Goal: Task Accomplishment & Management: Manage account settings

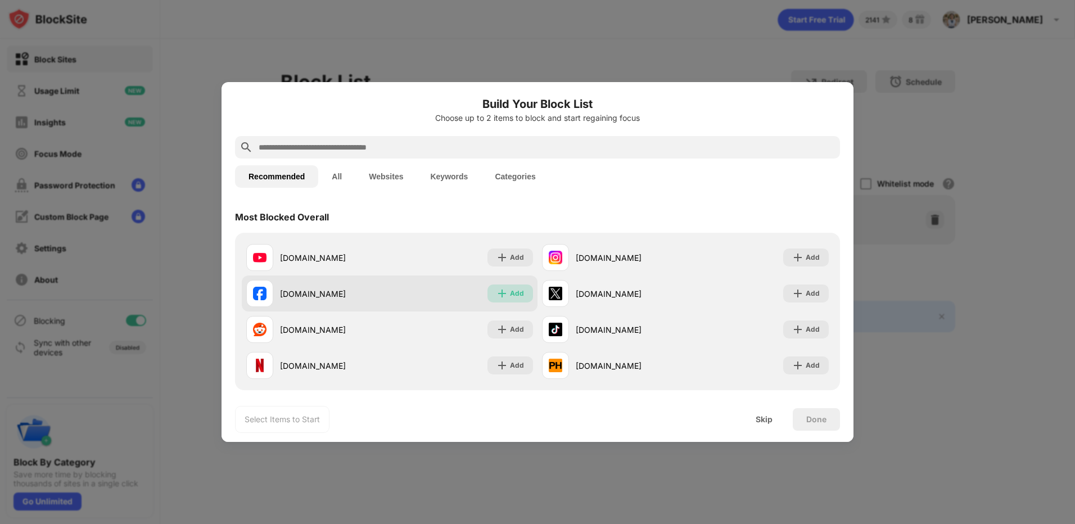
click at [504, 296] on img at bounding box center [501, 293] width 11 height 11
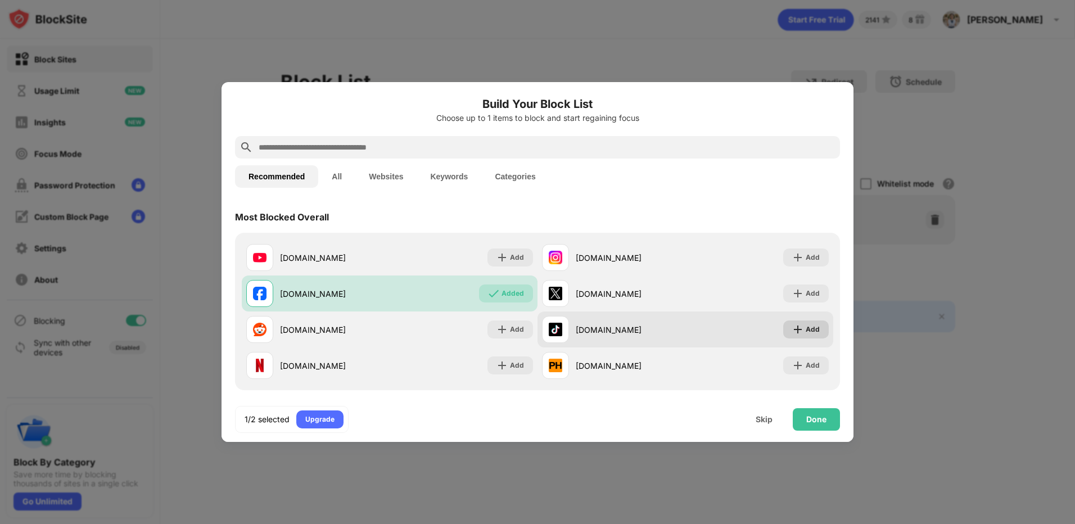
click at [806, 329] on div "Add" at bounding box center [812, 329] width 14 height 11
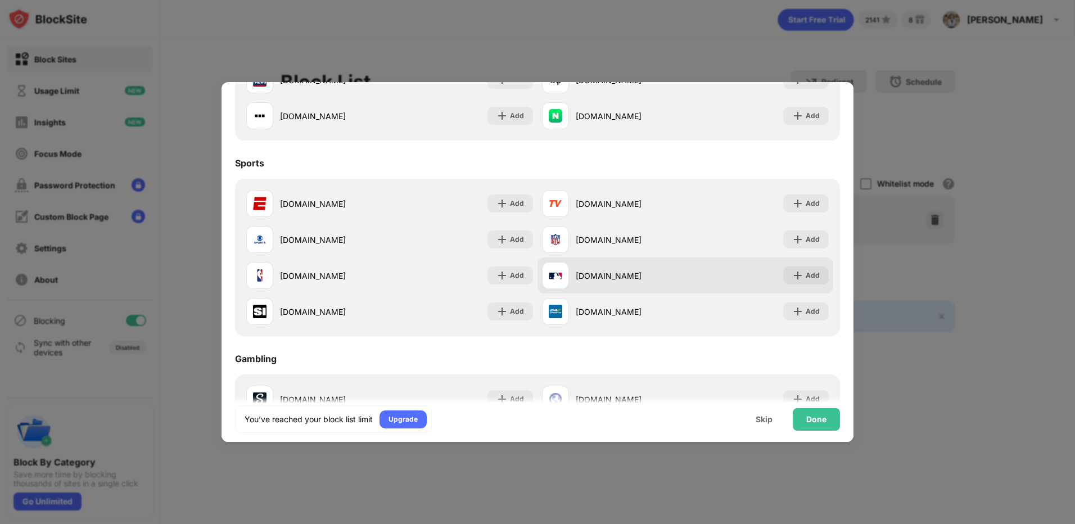
scroll to position [956, 0]
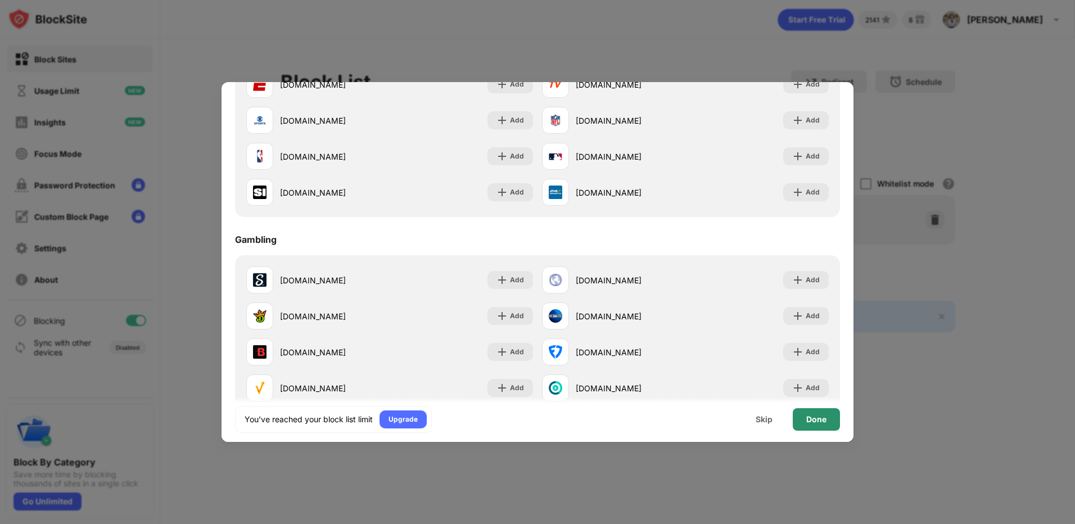
click at [811, 416] on div "Done" at bounding box center [816, 419] width 20 height 9
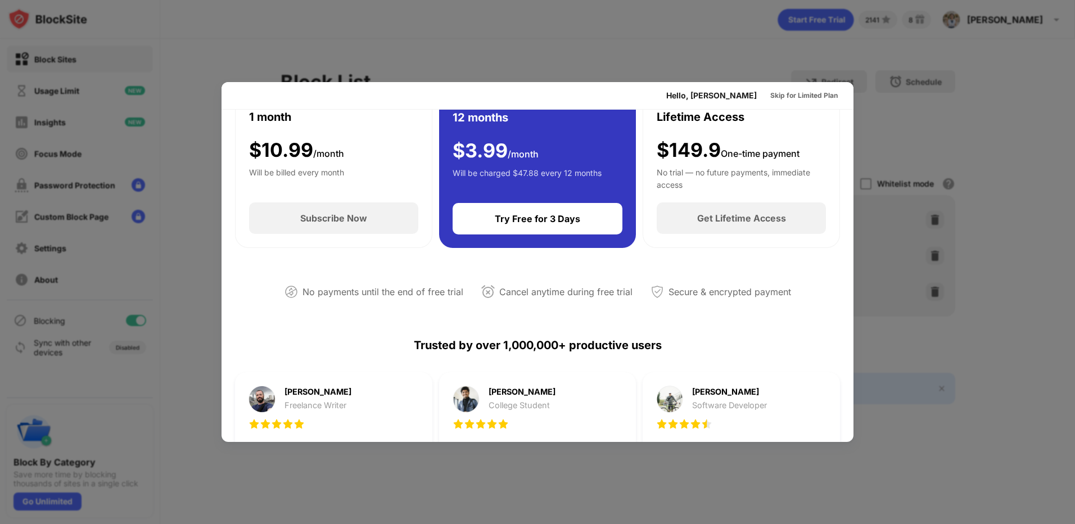
scroll to position [112, 0]
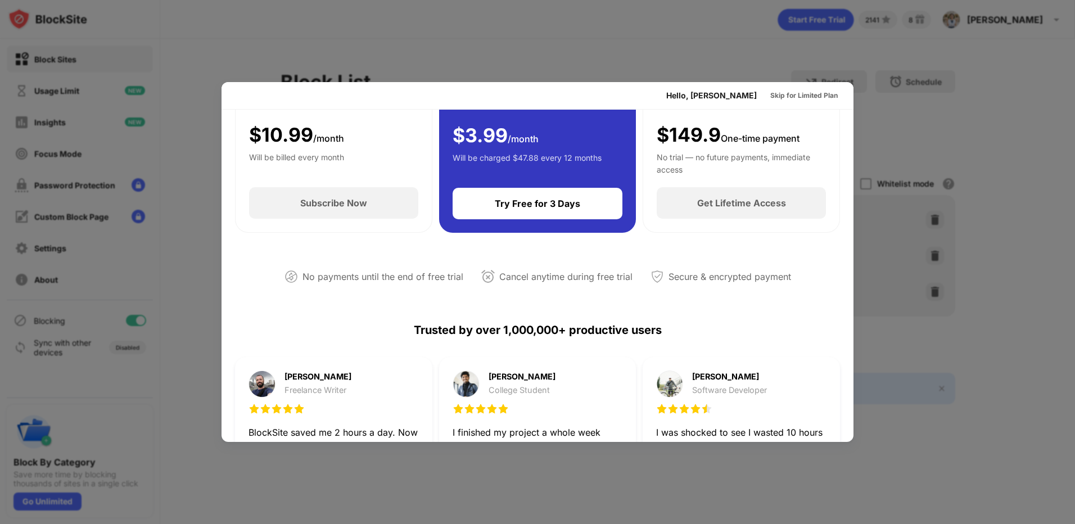
click at [919, 146] on div at bounding box center [537, 262] width 1075 height 524
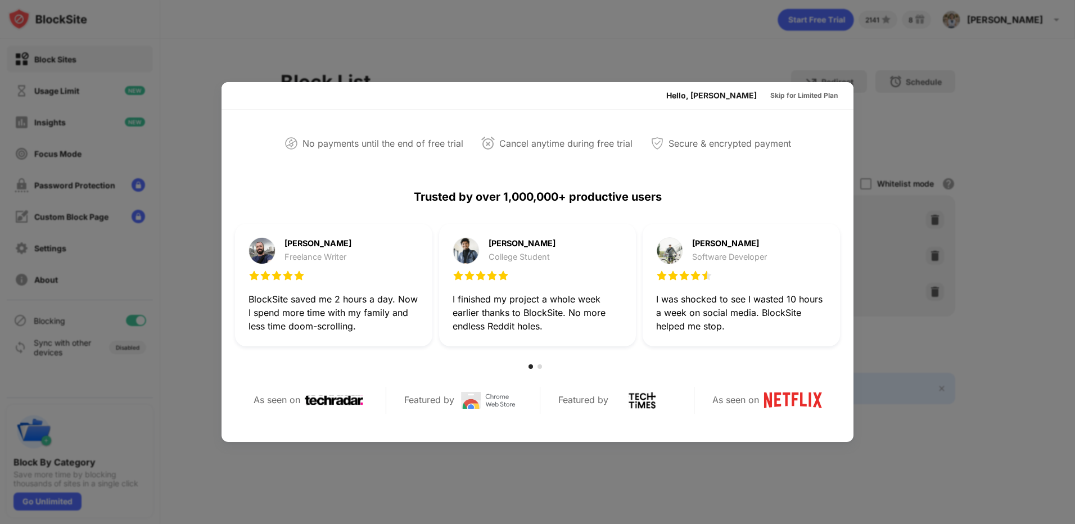
scroll to position [393, 0]
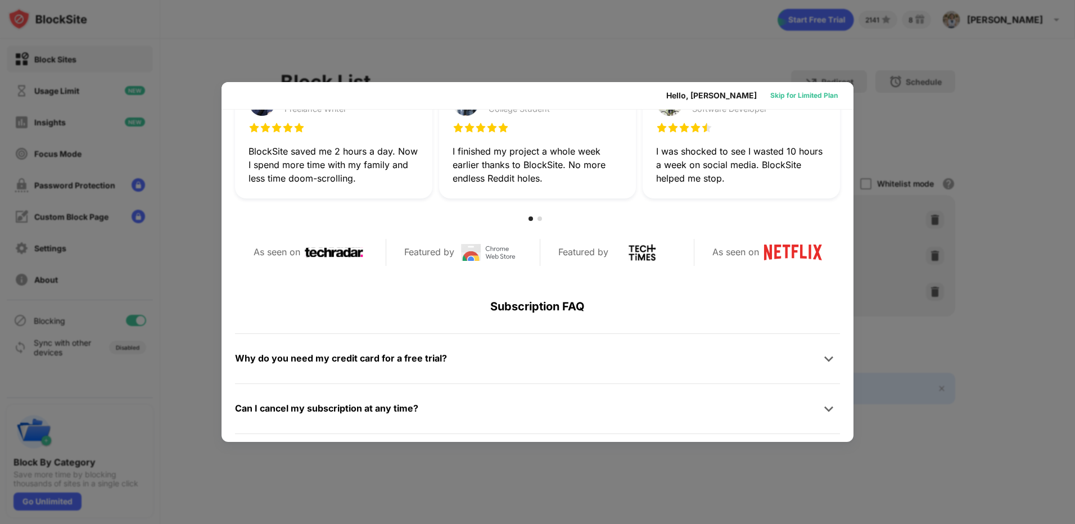
click at [803, 95] on div "Skip for Limited Plan" at bounding box center [803, 95] width 67 height 11
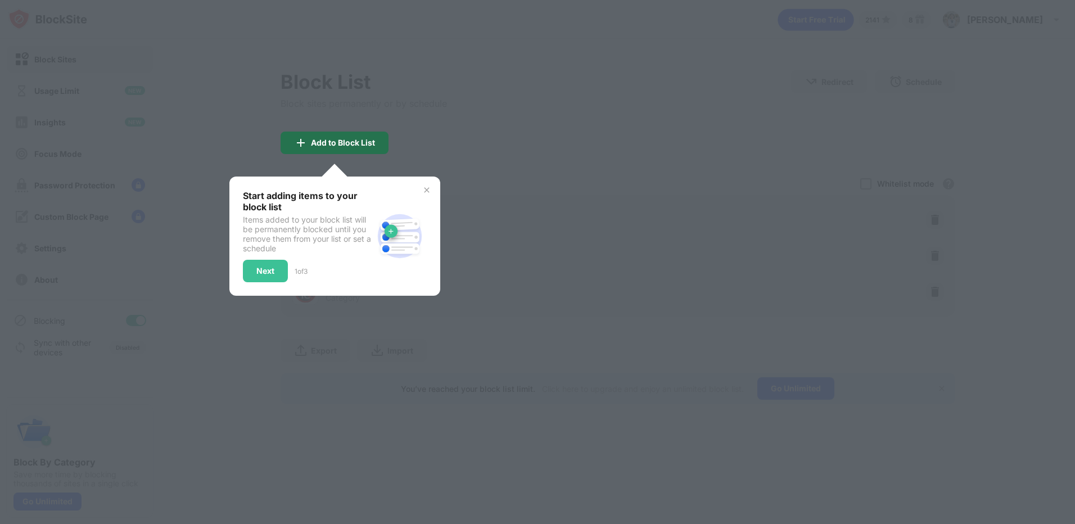
click at [297, 150] on img at bounding box center [300, 142] width 13 height 13
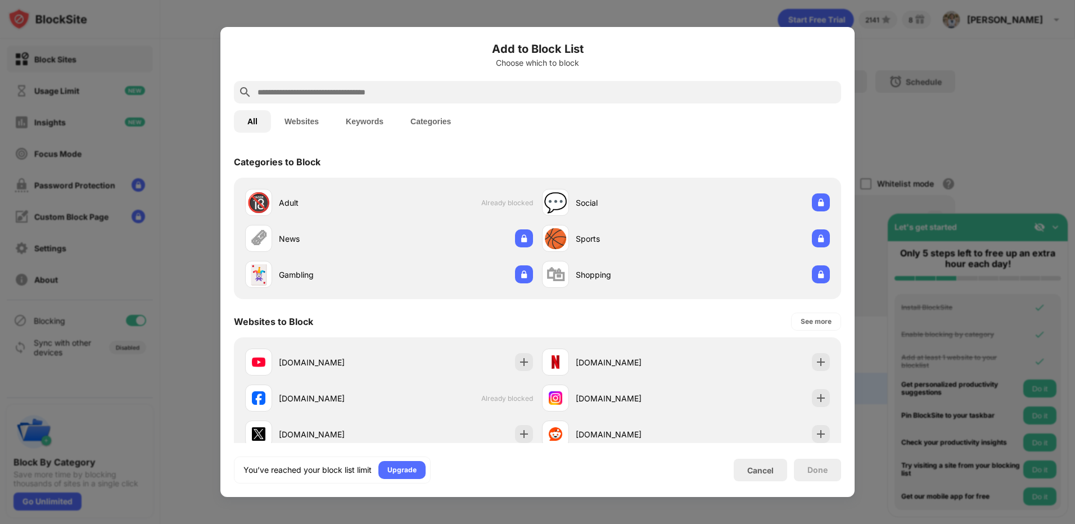
click at [944, 97] on div at bounding box center [537, 262] width 1075 height 524
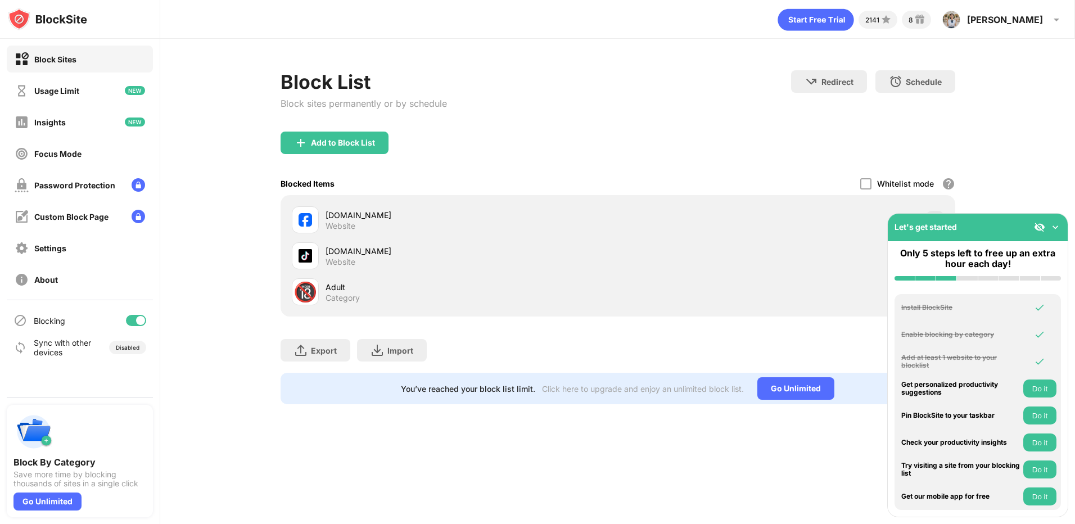
click at [1052, 226] on img at bounding box center [1054, 226] width 11 height 11
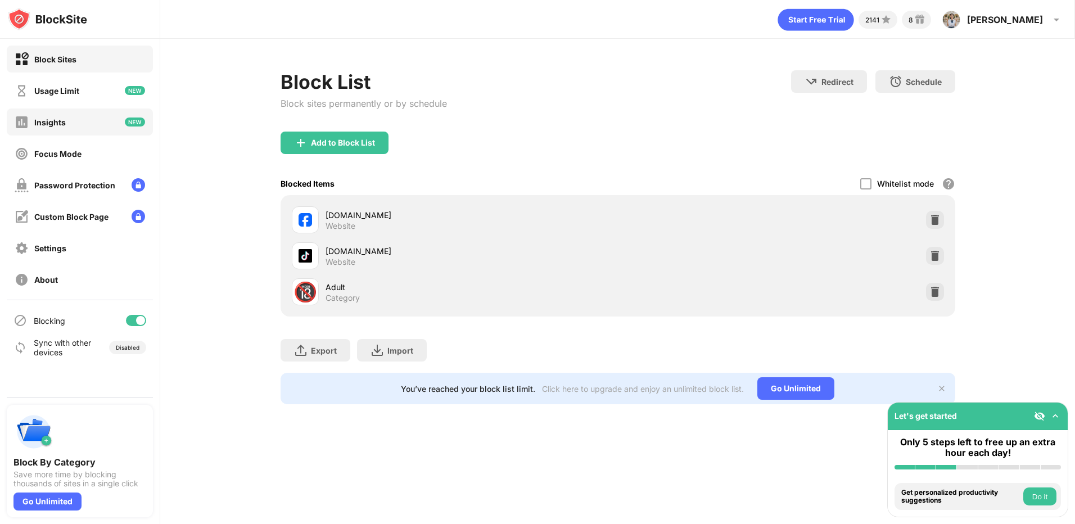
click at [57, 133] on div "Insights" at bounding box center [80, 121] width 146 height 27
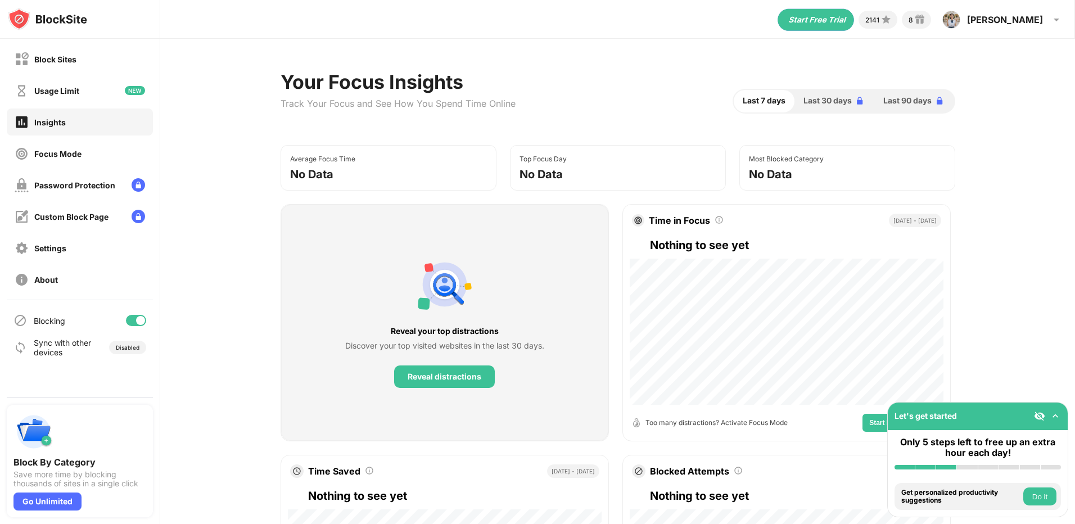
drag, startPoint x: 682, startPoint y: 264, endPoint x: 698, endPoint y: 264, distance: 15.7
click at [682, 226] on div "Time in Focus" at bounding box center [679, 220] width 61 height 11
click at [702, 226] on div "Time in Focus" at bounding box center [679, 220] width 61 height 11
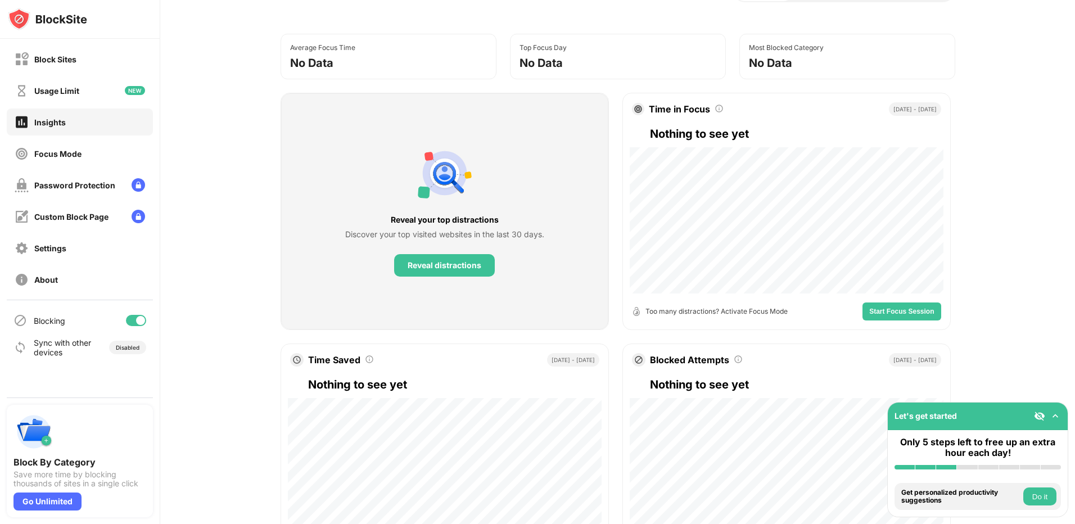
scroll to position [112, 0]
click at [447, 269] on div "Reveal distractions" at bounding box center [444, 264] width 74 height 9
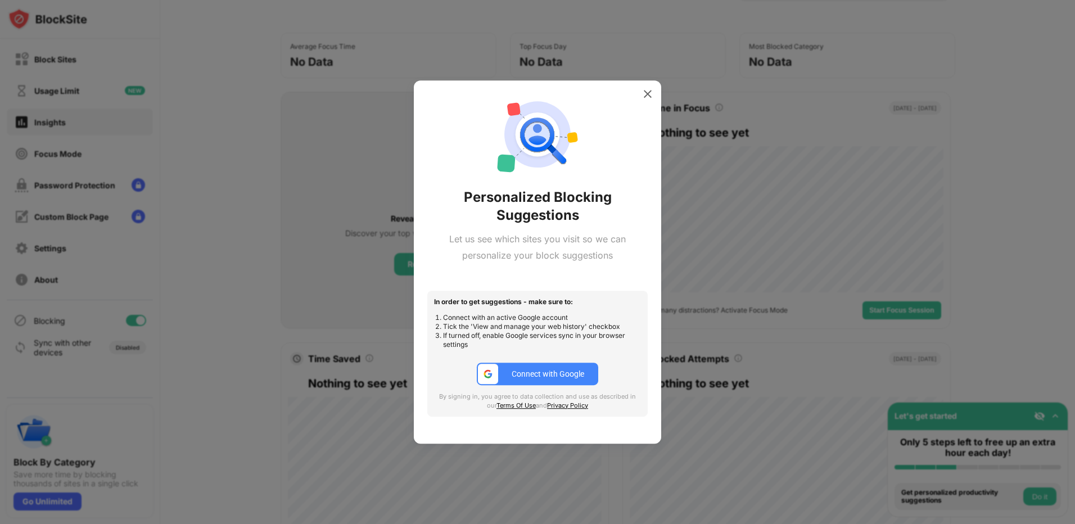
click at [504, 375] on button "Connect with Google" at bounding box center [537, 374] width 121 height 22
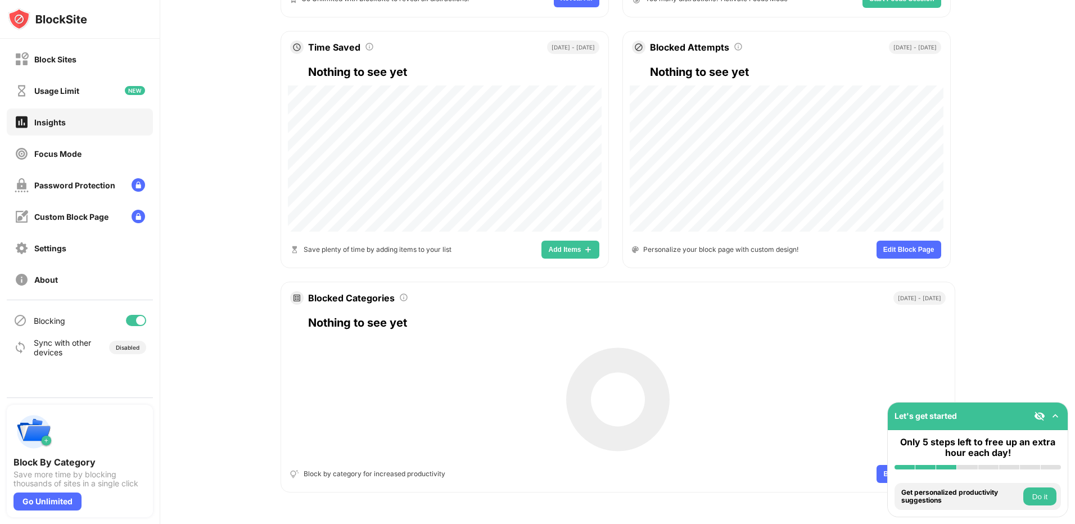
scroll to position [497, 0]
click at [619, 393] on img at bounding box center [617, 399] width 112 height 113
click at [345, 468] on div "Block by category for increased productivity" at bounding box center [375, 473] width 142 height 11
click at [1043, 414] on img at bounding box center [1039, 415] width 11 height 11
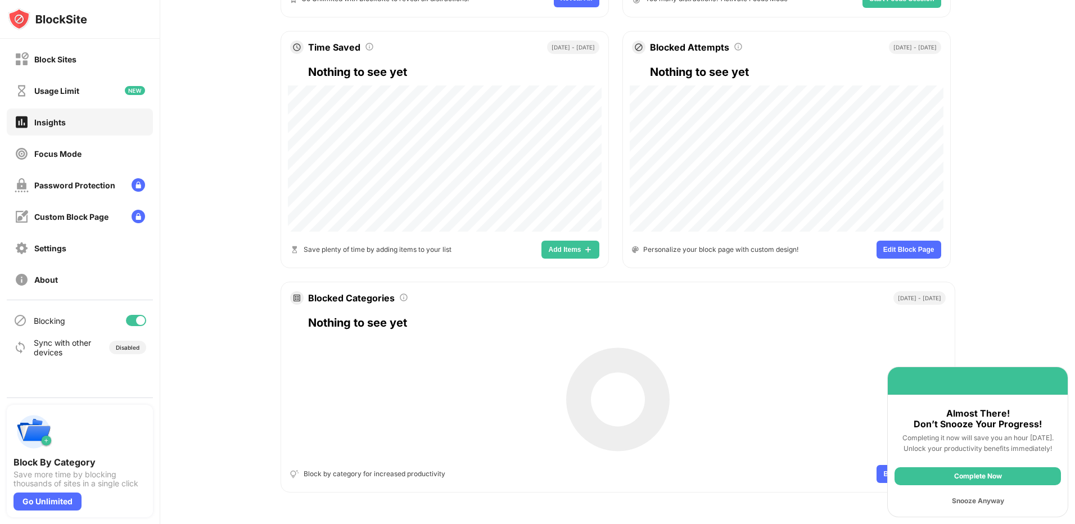
click at [976, 501] on div "Snooze Anyway" at bounding box center [977, 501] width 166 height 18
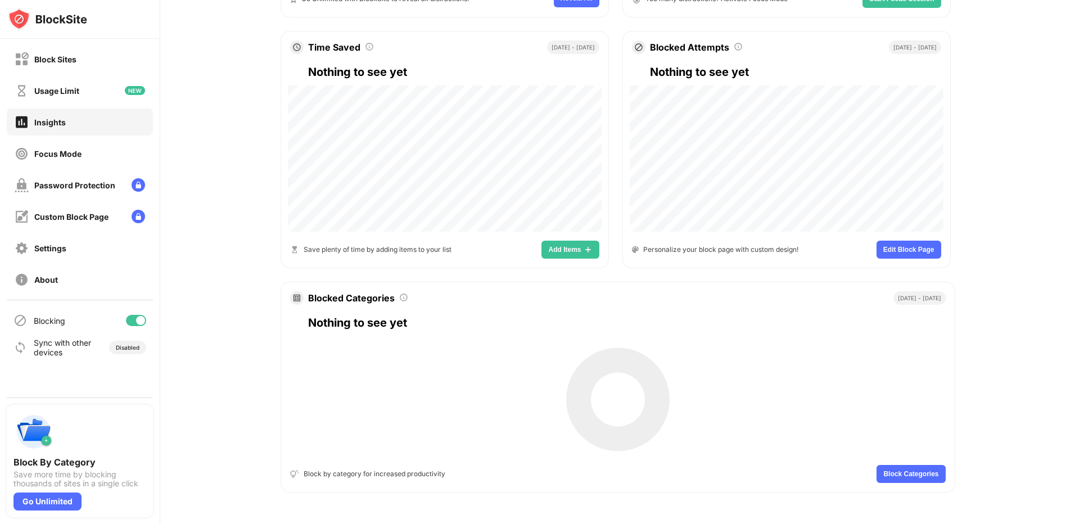
click at [910, 470] on span "Block Categories" at bounding box center [910, 473] width 55 height 7
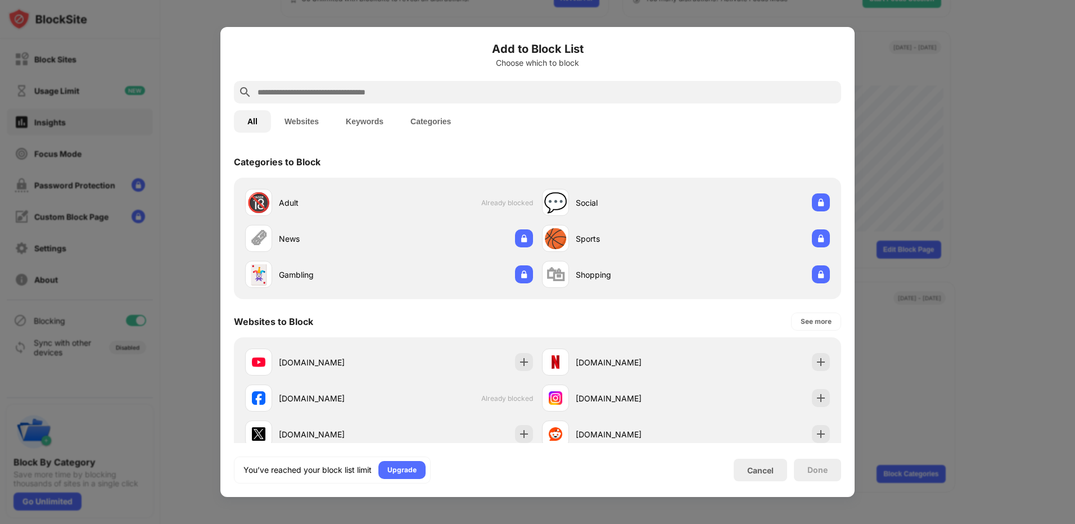
click at [947, 393] on div at bounding box center [537, 262] width 1075 height 524
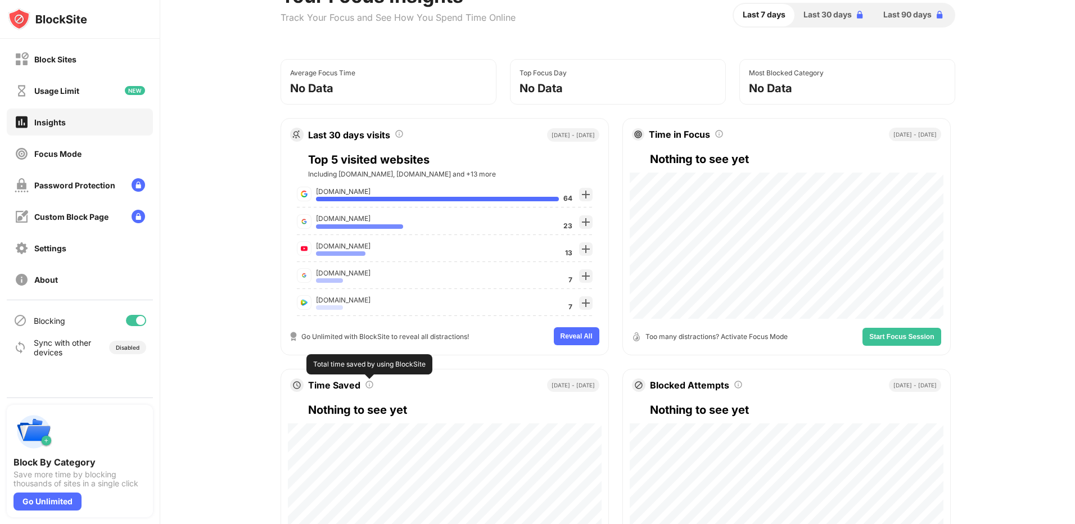
scroll to position [48, 0]
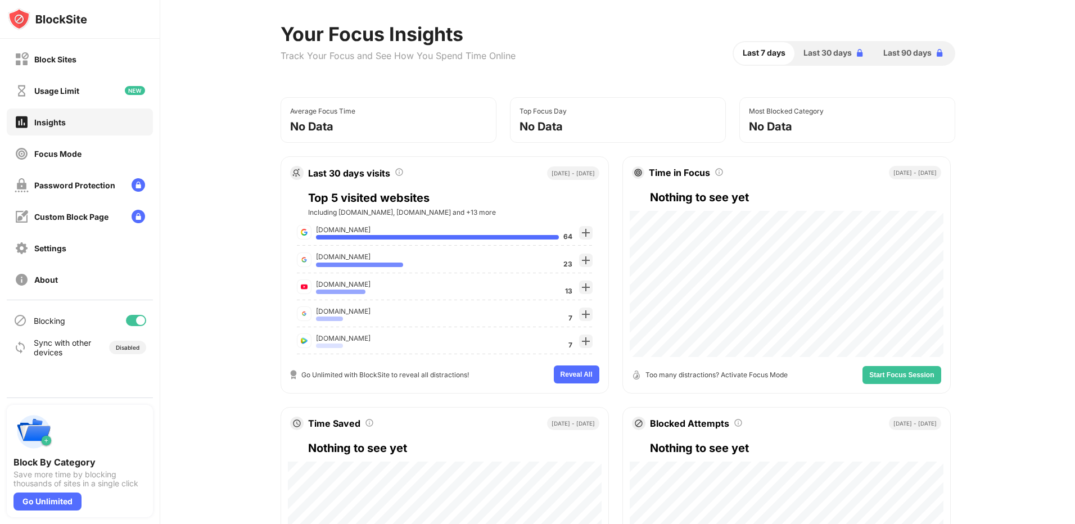
drag, startPoint x: 285, startPoint y: 135, endPoint x: 707, endPoint y: 159, distance: 422.8
click at [707, 143] on div "Average Focus Time No Data Top Focus Day No Data Most Blocked Category No Data" at bounding box center [617, 120] width 674 height 46
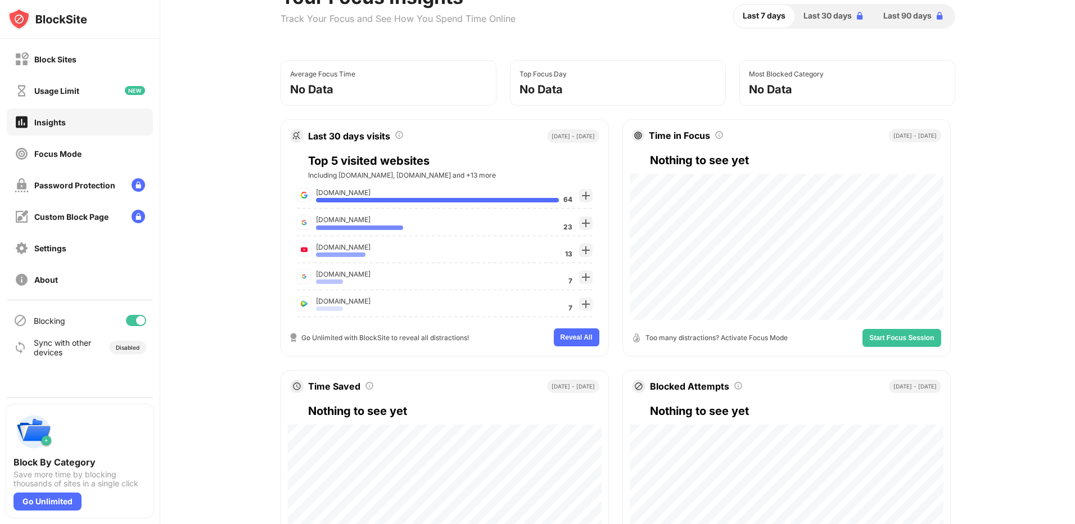
scroll to position [112, 0]
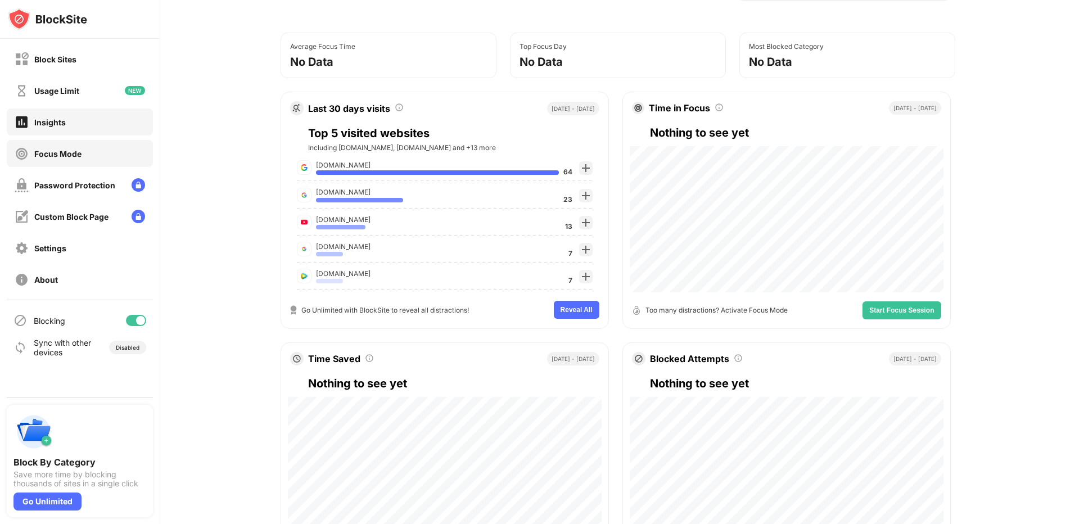
click at [61, 152] on div "Focus Mode" at bounding box center [57, 154] width 47 height 10
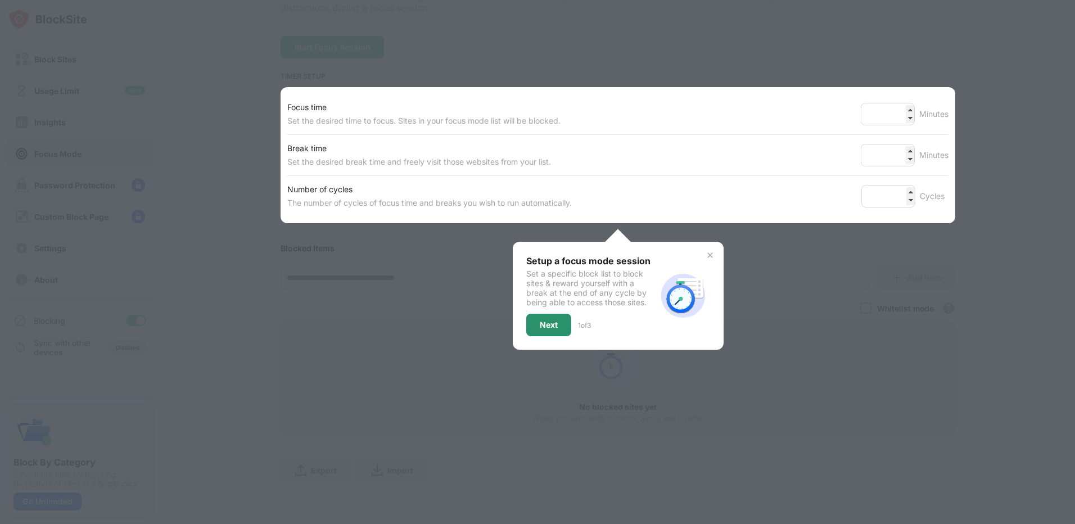
click at [553, 329] on div "Next" at bounding box center [549, 324] width 18 height 9
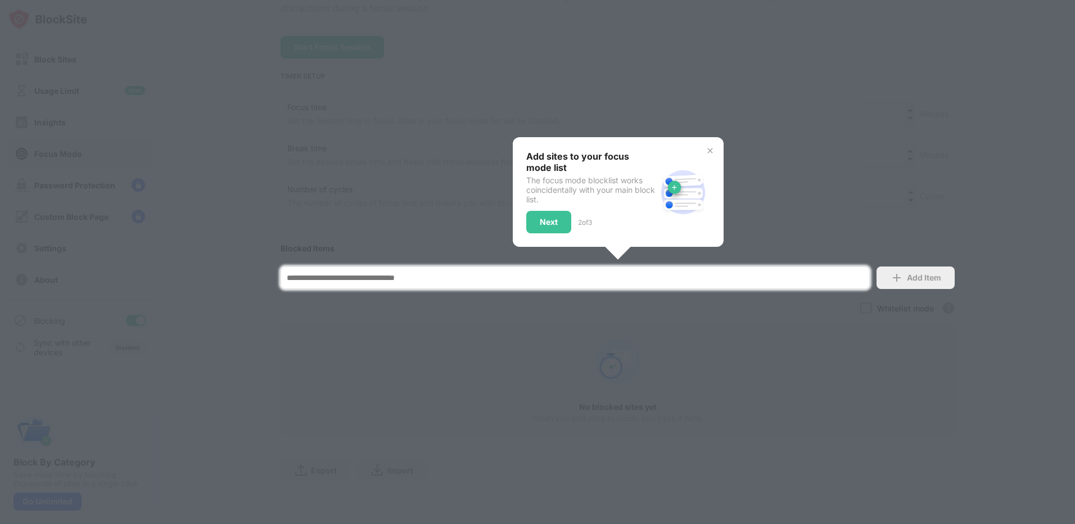
scroll to position [170, 0]
click at [468, 267] on input at bounding box center [574, 277] width 589 height 22
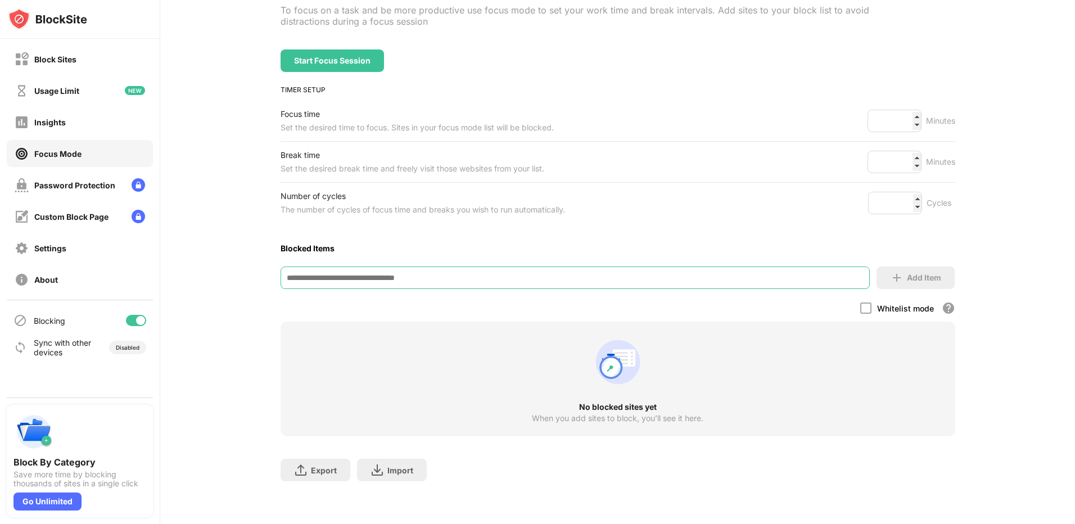
paste input "**********"
type input "**********"
click at [913, 273] on div "Add Item" at bounding box center [924, 277] width 34 height 9
click at [778, 243] on div "Blocked Items" at bounding box center [617, 248] width 674 height 10
click at [861, 302] on div at bounding box center [865, 307] width 11 height 11
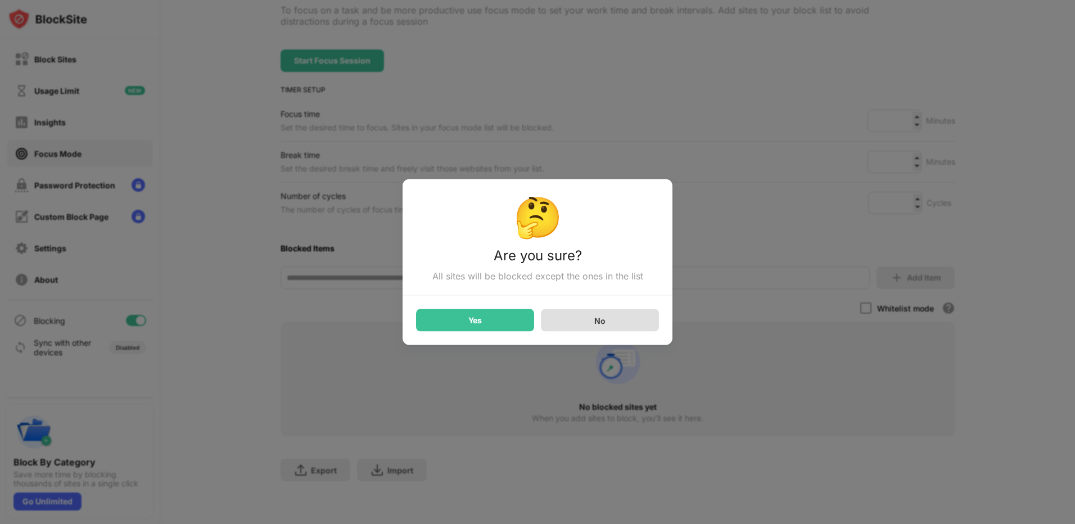
click at [633, 332] on div "No" at bounding box center [600, 320] width 118 height 22
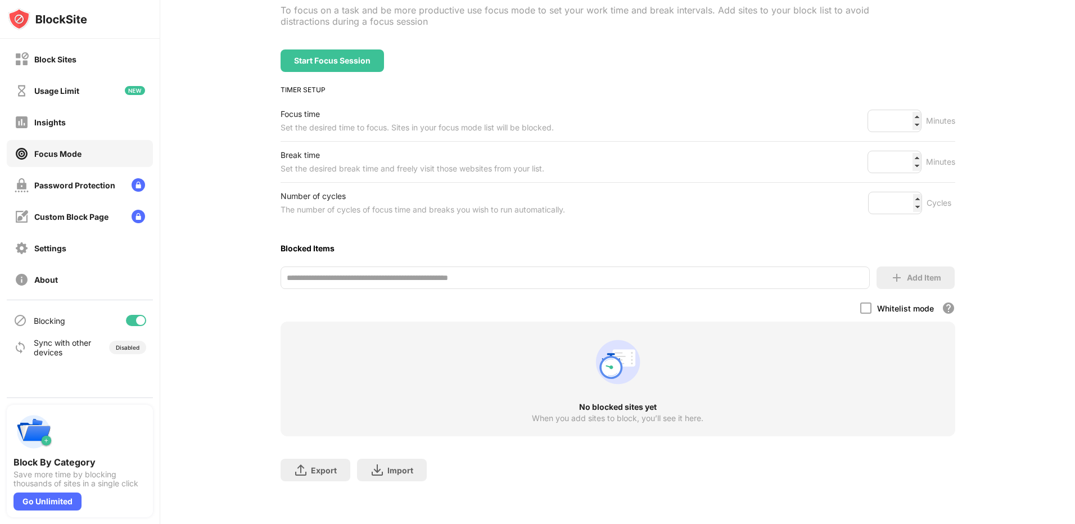
click at [464, 266] on input "**********" at bounding box center [574, 277] width 589 height 22
click at [531, 266] on input "**********" at bounding box center [574, 277] width 589 height 22
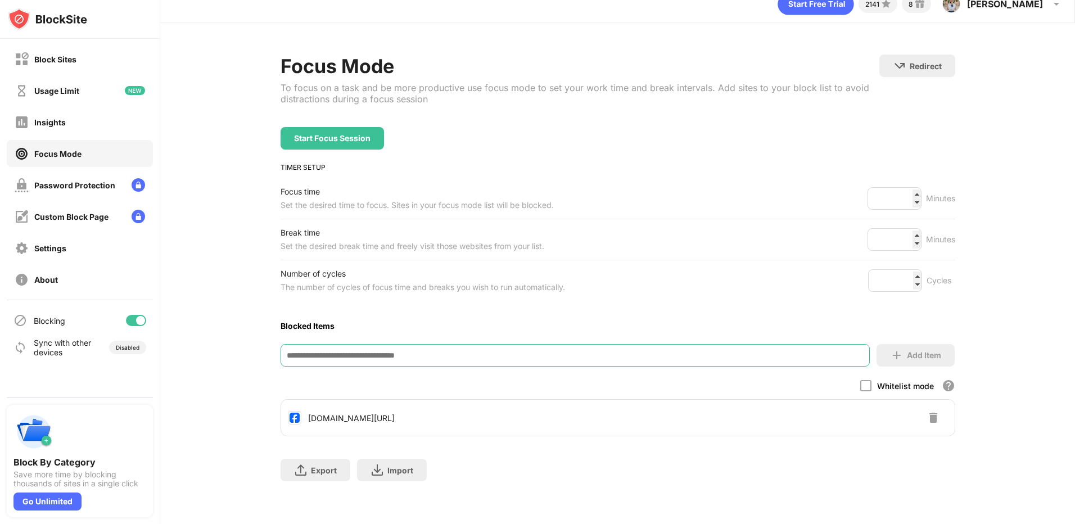
scroll to position [83, 0]
click at [50, 119] on div "Insights" at bounding box center [49, 122] width 31 height 10
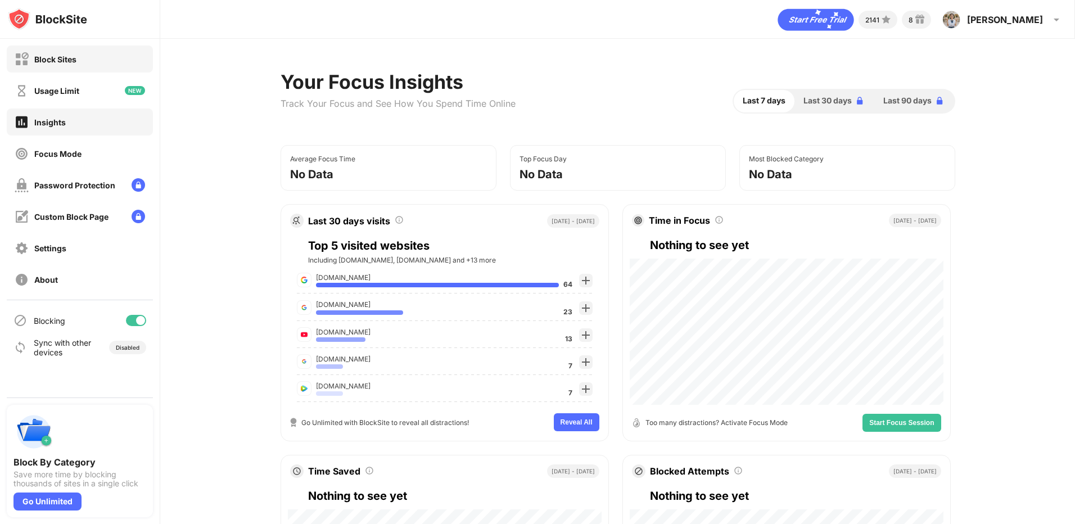
click at [107, 65] on div "Block Sites" at bounding box center [80, 59] width 146 height 27
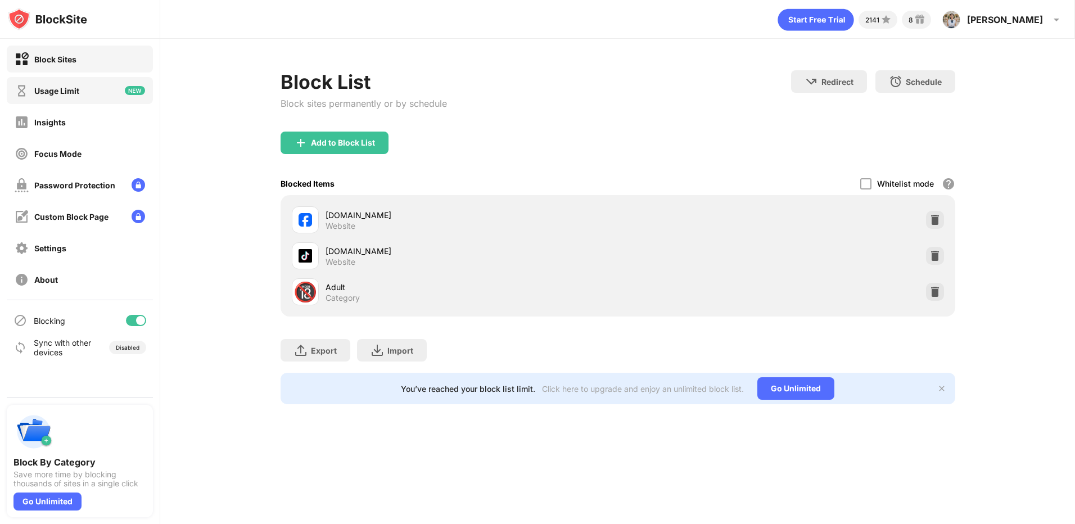
click at [95, 78] on div "Usage Limit" at bounding box center [80, 90] width 146 height 27
